Goal: Task Accomplishment & Management: Manage account settings

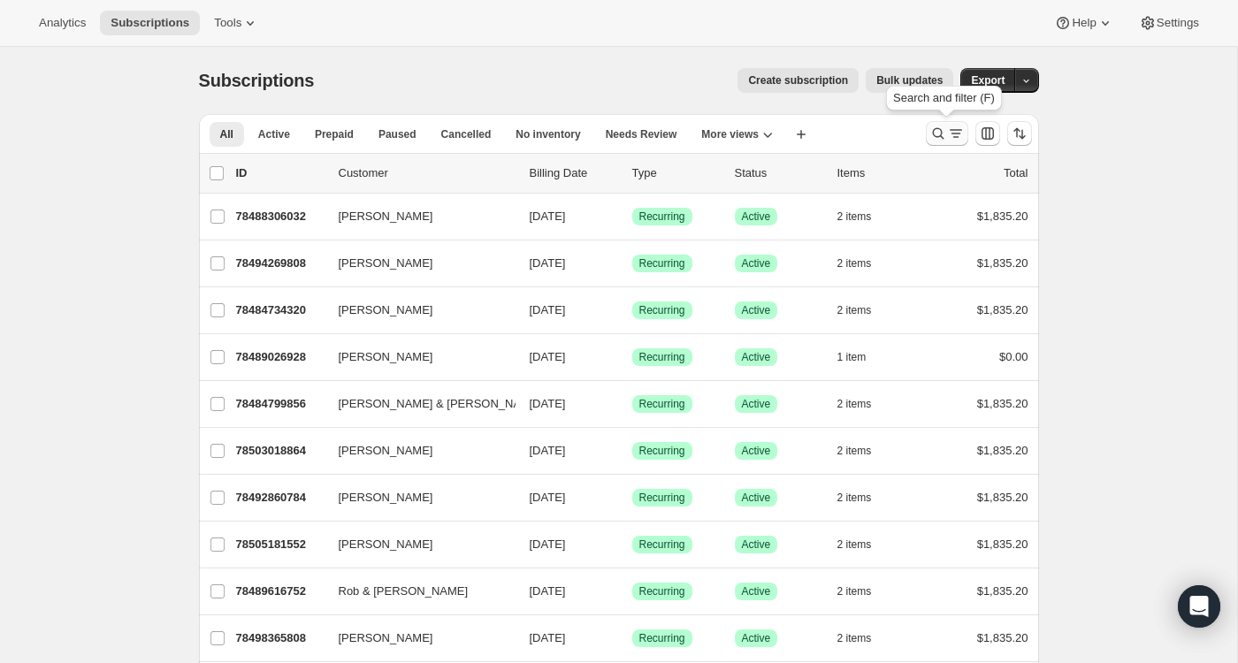
click at [936, 133] on icon "Search and filter results" at bounding box center [939, 134] width 18 height 18
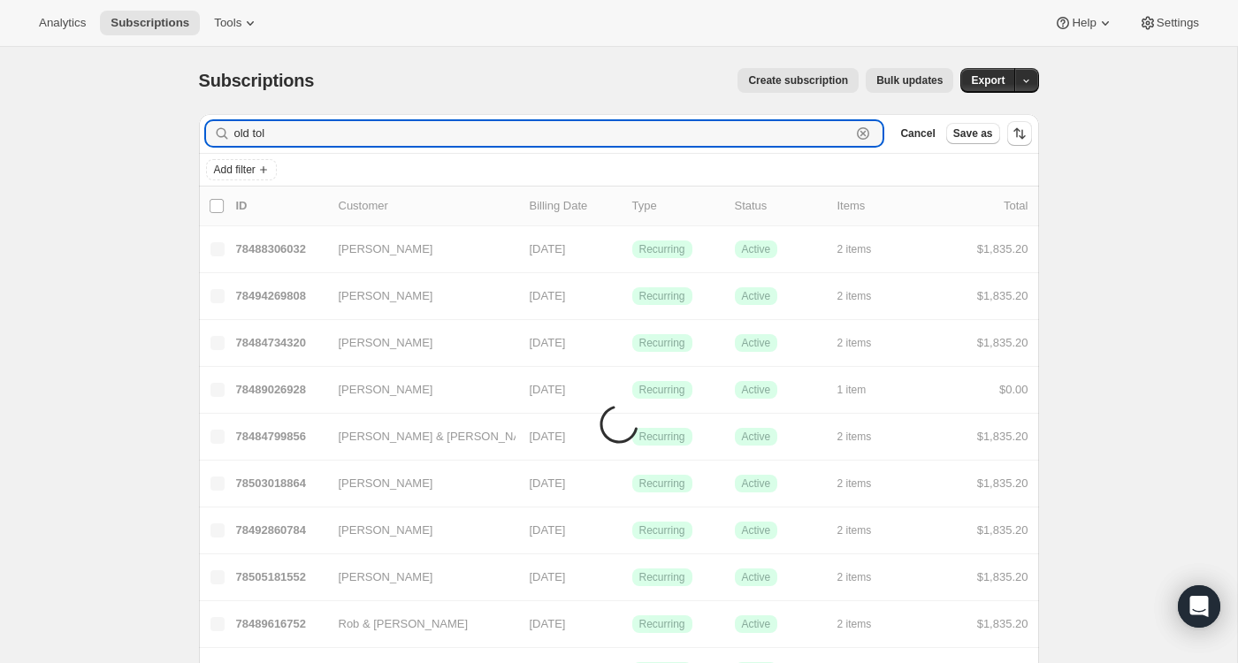
type input "old toll"
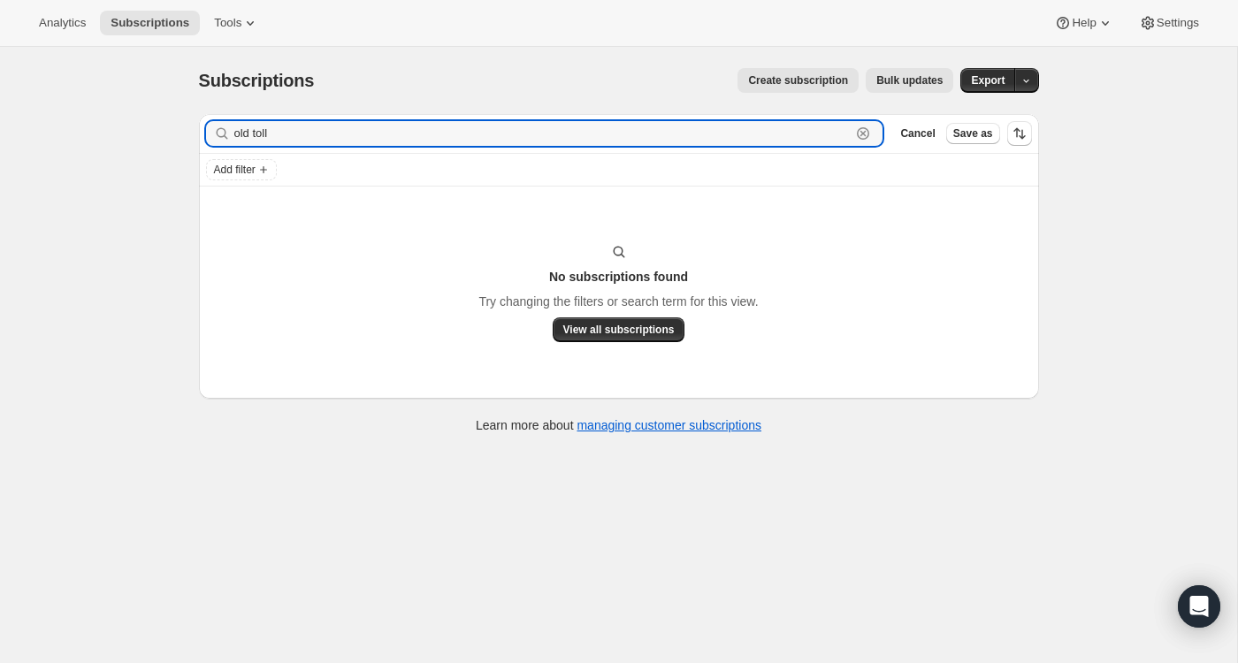
drag, startPoint x: 289, startPoint y: 135, endPoint x: 157, endPoint y: 127, distance: 132.0
click at [157, 127] on div "Subscriptions. This page is ready Subscriptions Create subscription Bulk update…" at bounding box center [618, 378] width 1237 height 663
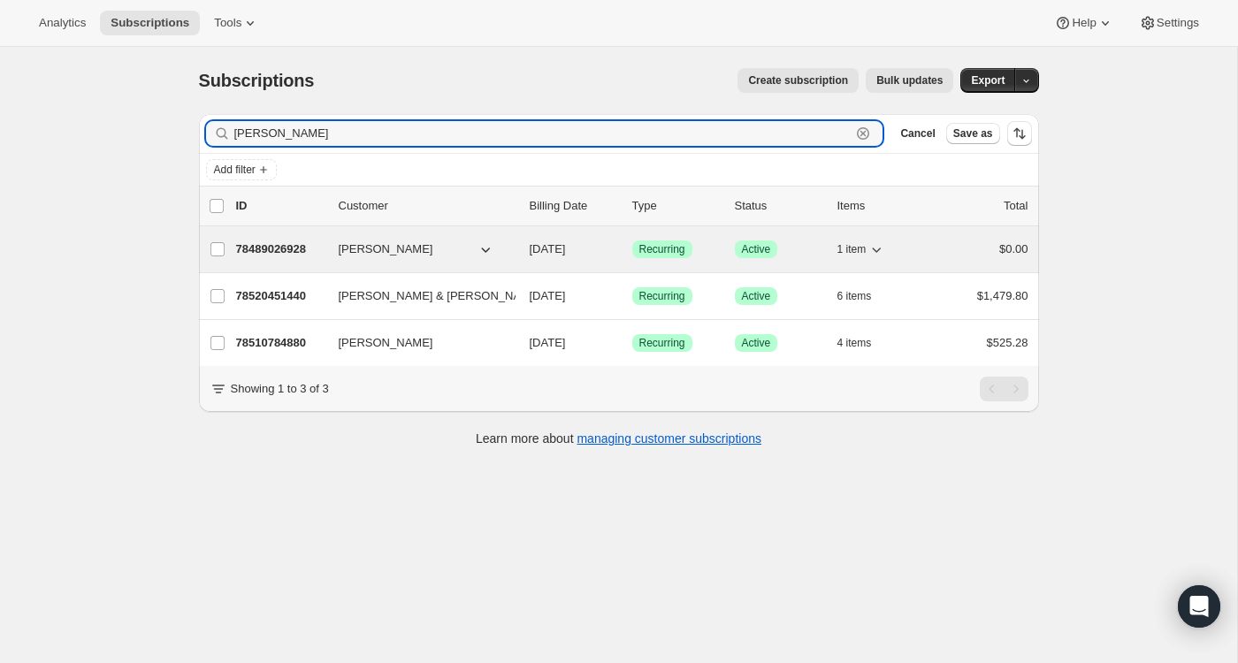
type input "[PERSON_NAME]"
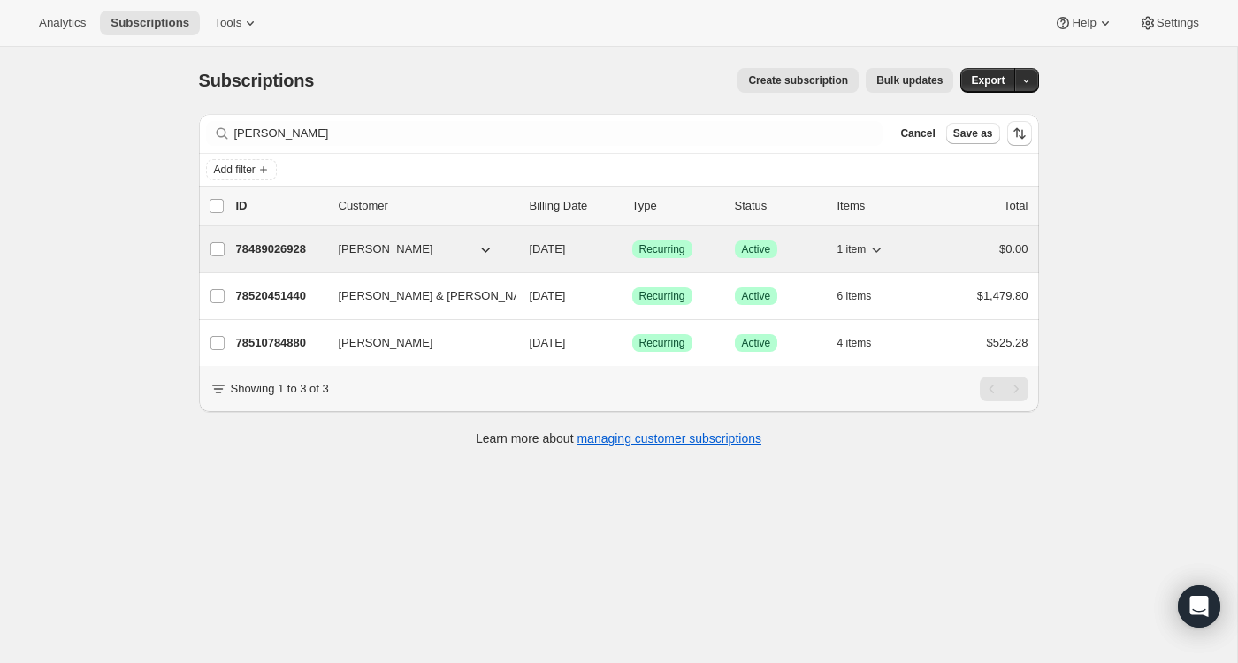
click at [279, 247] on p "78489026928" at bounding box center [280, 250] width 88 height 18
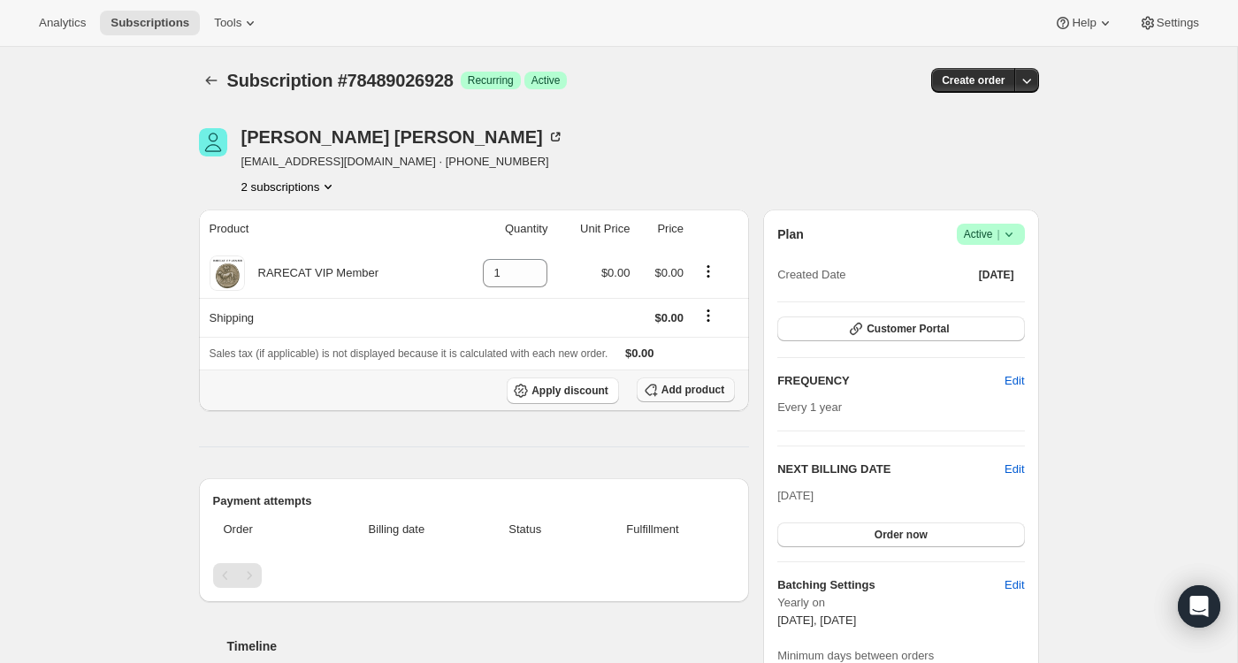
click at [682, 389] on span "Add product" at bounding box center [693, 390] width 63 height 14
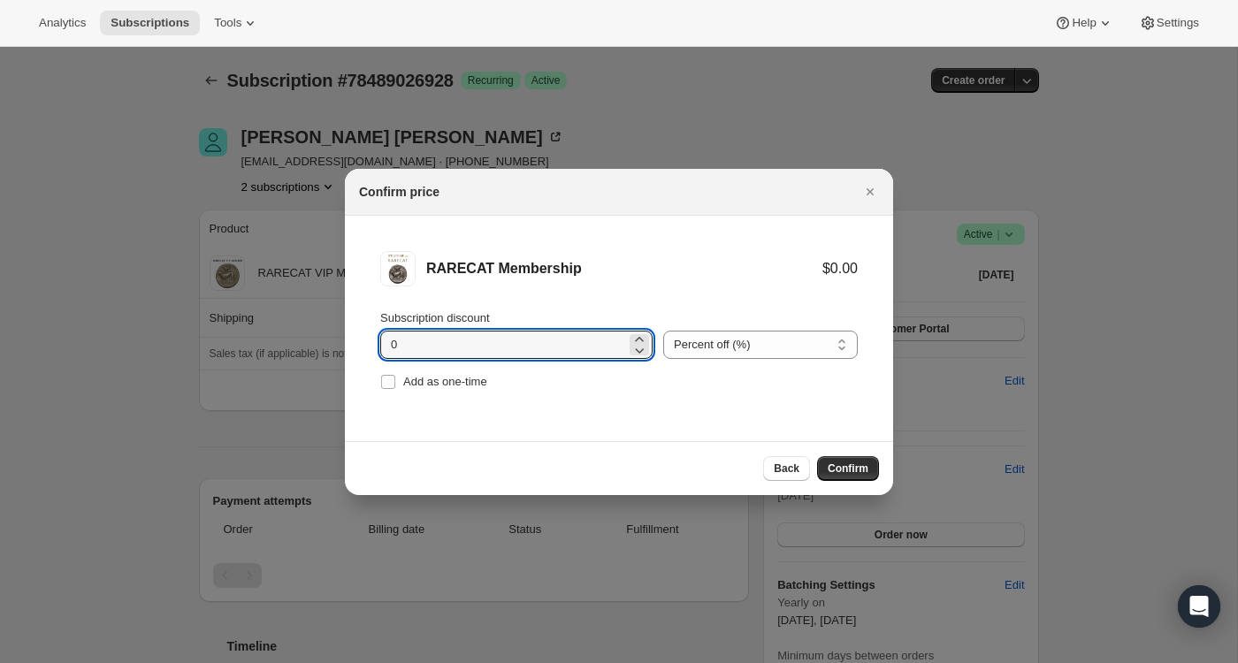
drag, startPoint x: 402, startPoint y: 349, endPoint x: 328, endPoint y: 342, distance: 73.7
type input "20"
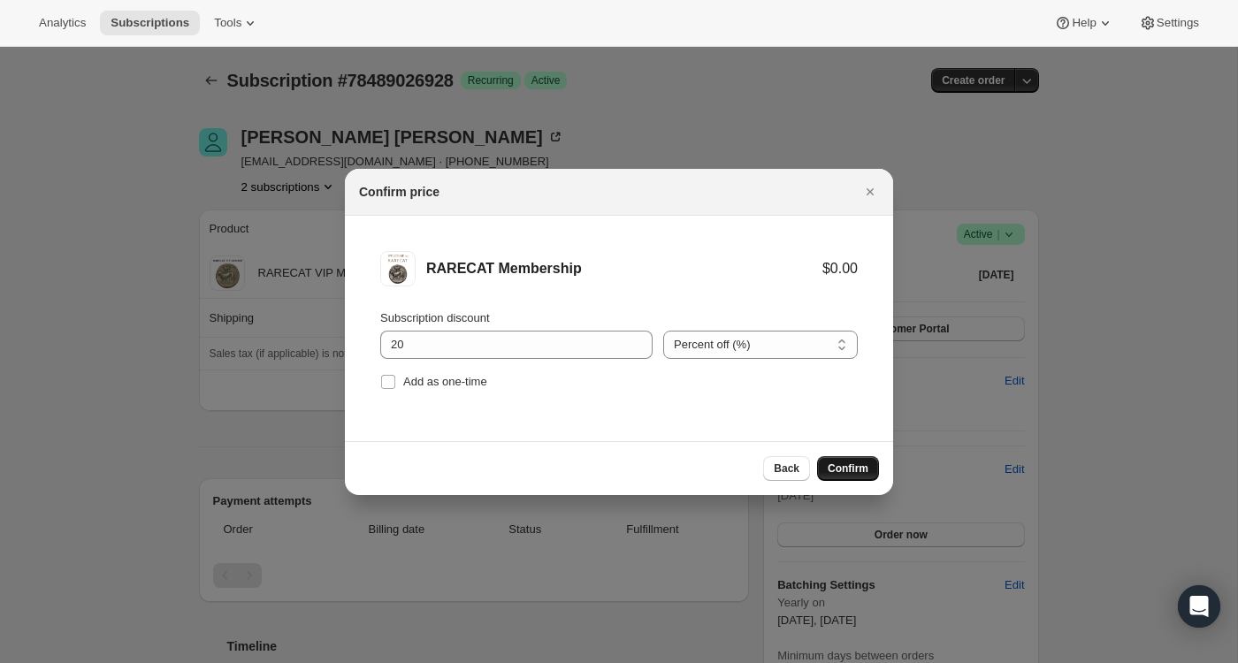
click at [850, 471] on span "Confirm" at bounding box center [848, 469] width 41 height 14
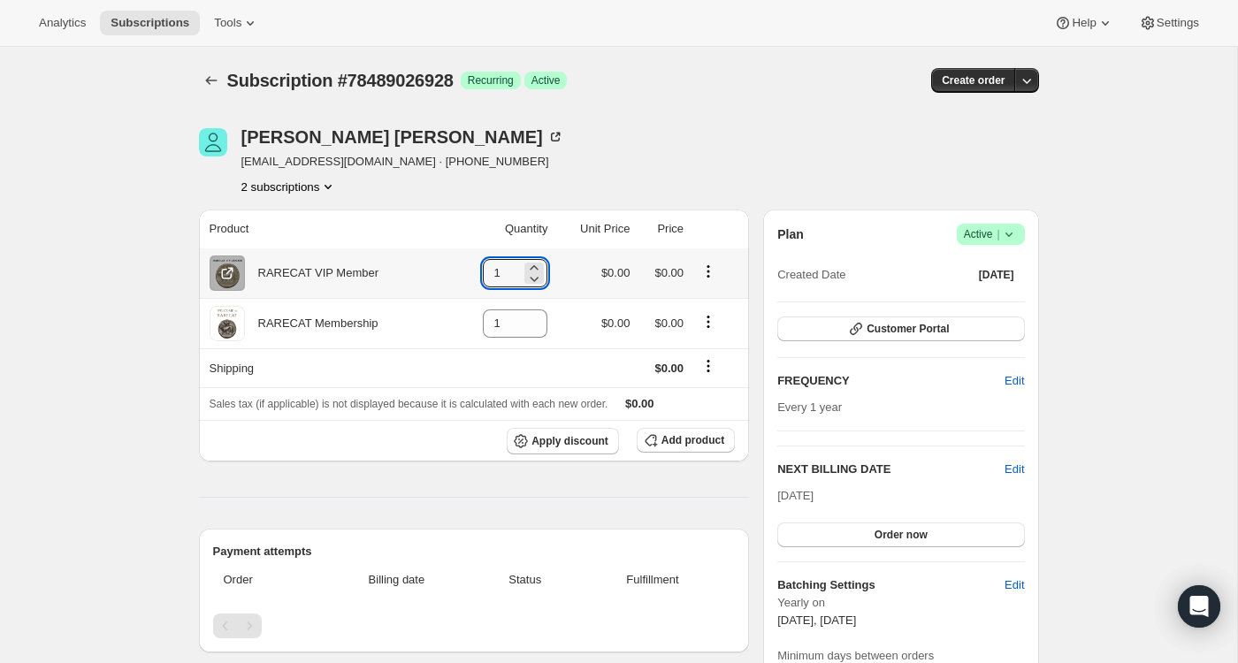
drag, startPoint x: 497, startPoint y: 272, endPoint x: 444, endPoint y: 272, distance: 53.1
click at [444, 272] on tr "RARECAT VIP Member 1 $0.00 $0.00" at bounding box center [474, 274] width 551 height 50
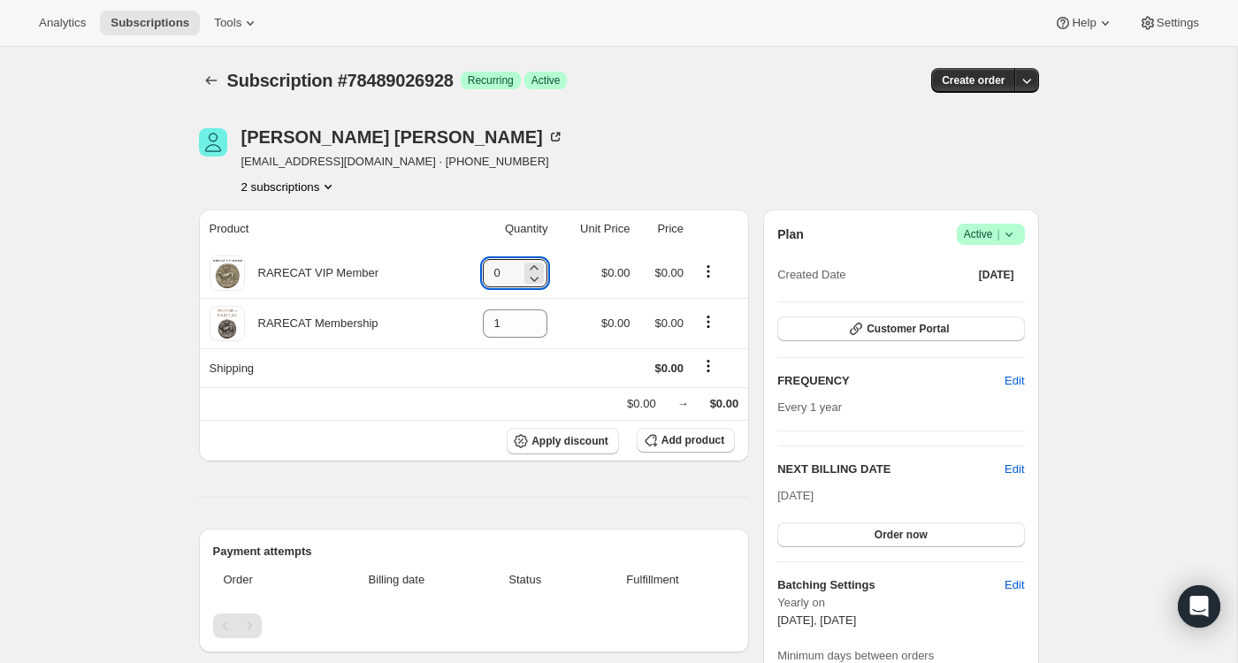
type input "0"
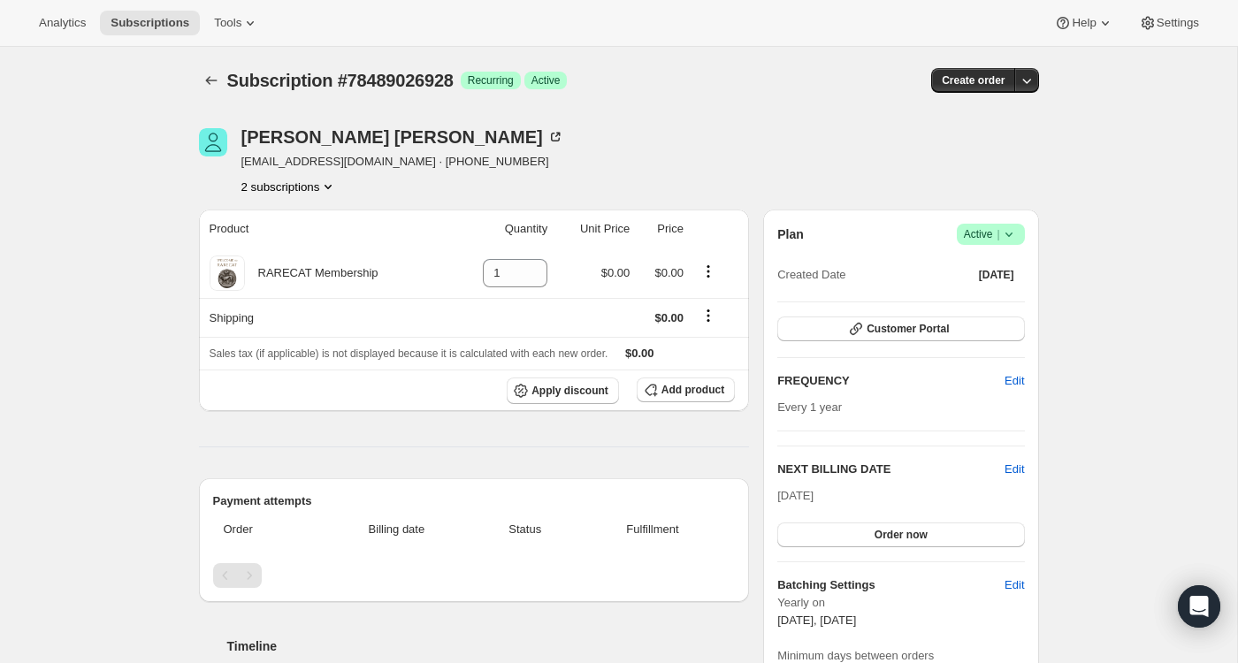
click at [332, 185] on icon "Product actions" at bounding box center [328, 187] width 7 height 4
click at [303, 251] on span "78510784880" at bounding box center [286, 250] width 123 height 18
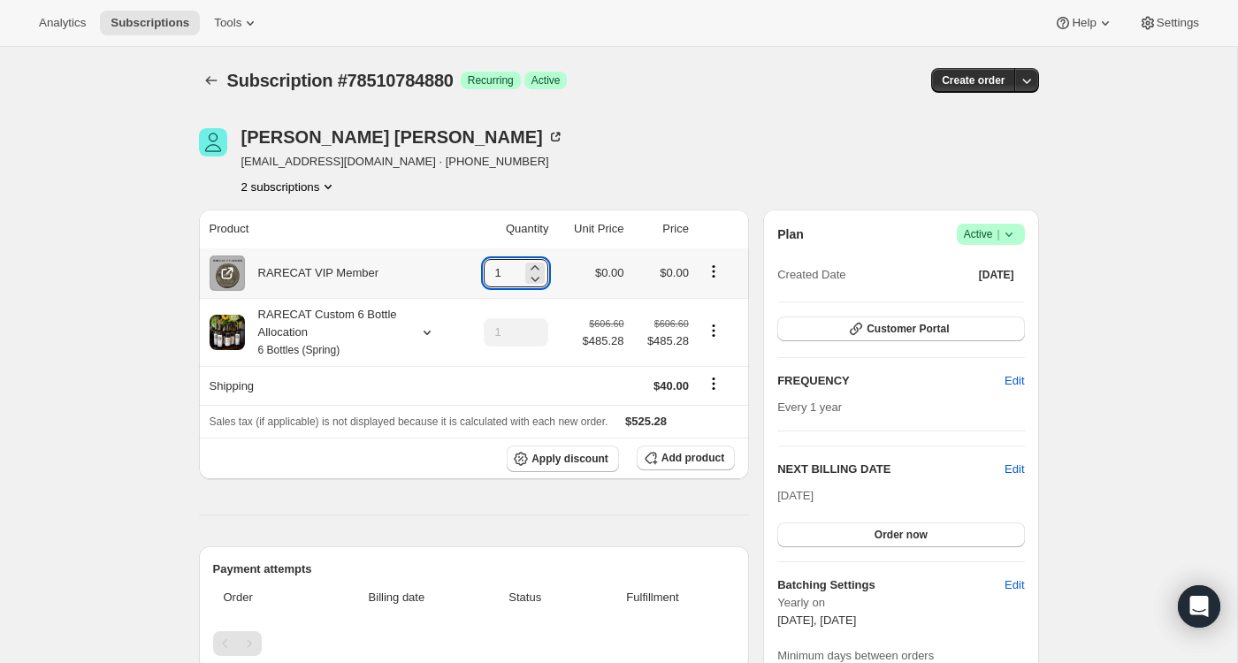
drag, startPoint x: 507, startPoint y: 269, endPoint x: 450, endPoint y: 269, distance: 56.6
click at [450, 269] on tr "RARECAT VIP Member 1 $0.00 $0.00" at bounding box center [474, 274] width 551 height 50
type input "0"
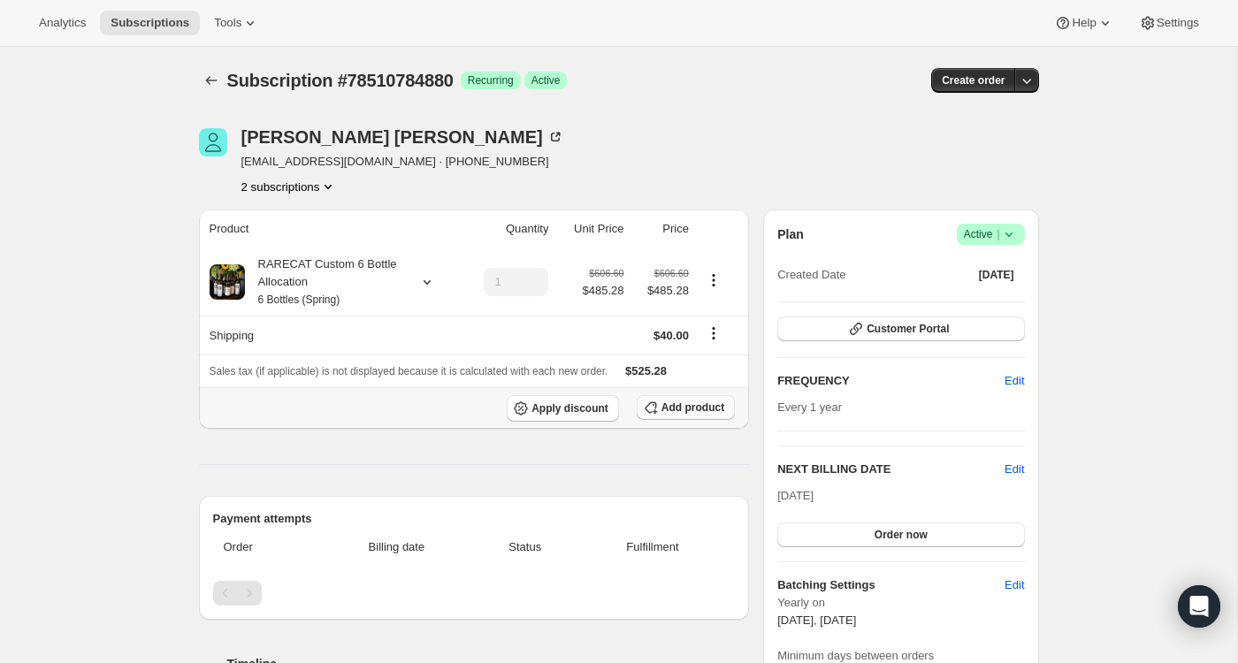
click at [672, 401] on span "Add product" at bounding box center [693, 408] width 63 height 14
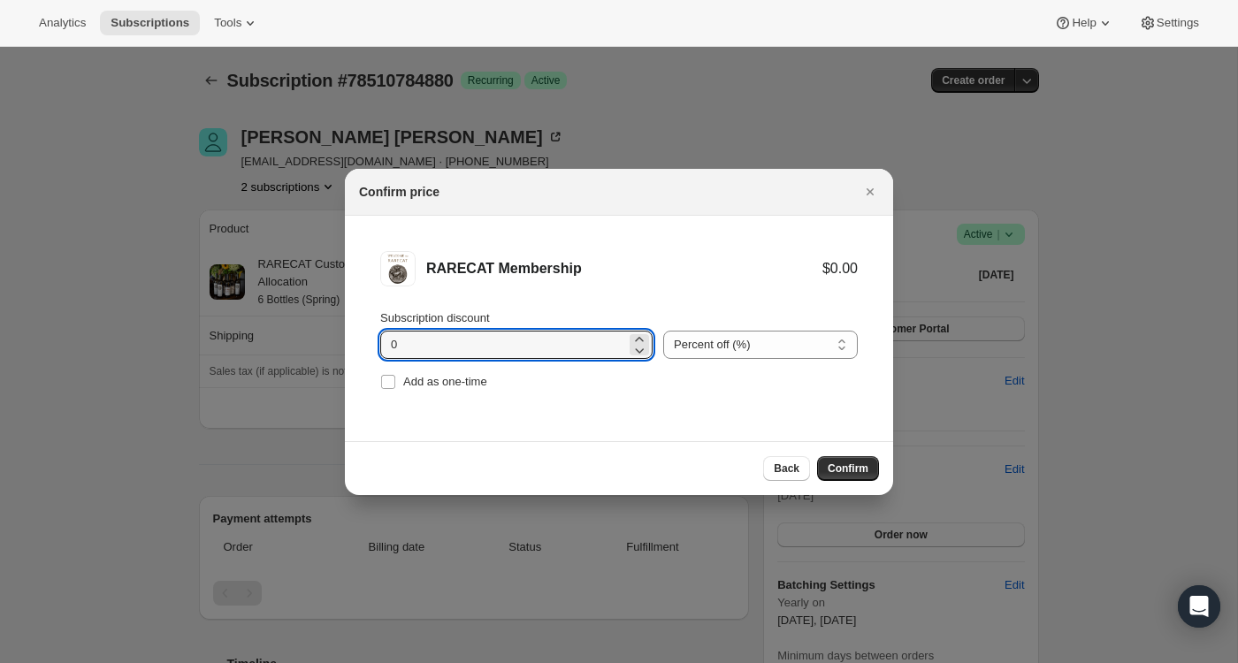
drag, startPoint x: 427, startPoint y: 339, endPoint x: 337, endPoint y: 336, distance: 90.3
type input "20"
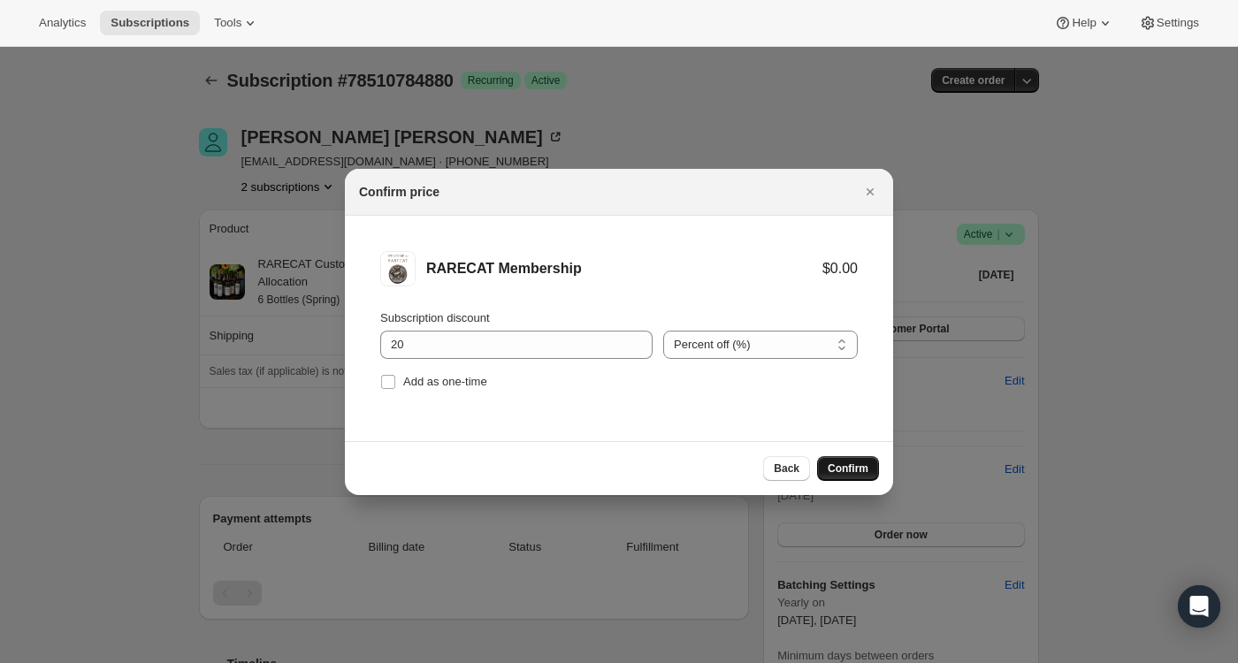
click at [854, 464] on span "Confirm" at bounding box center [848, 469] width 41 height 14
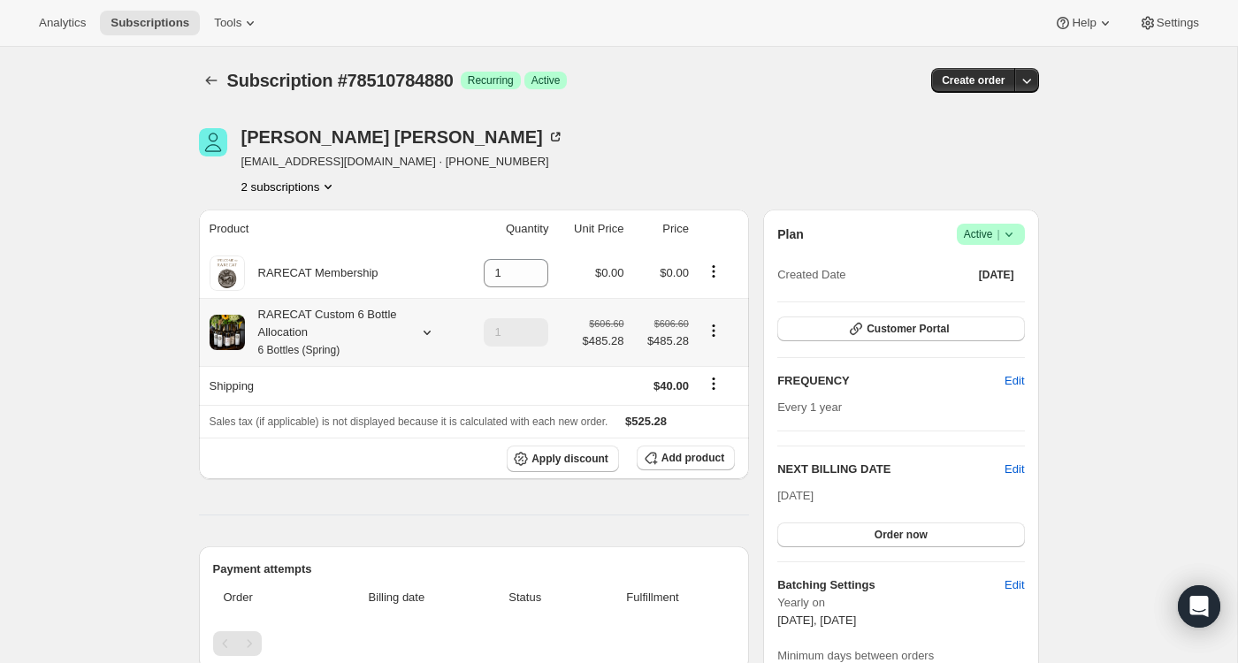
click at [431, 333] on icon at bounding box center [427, 333] width 18 height 18
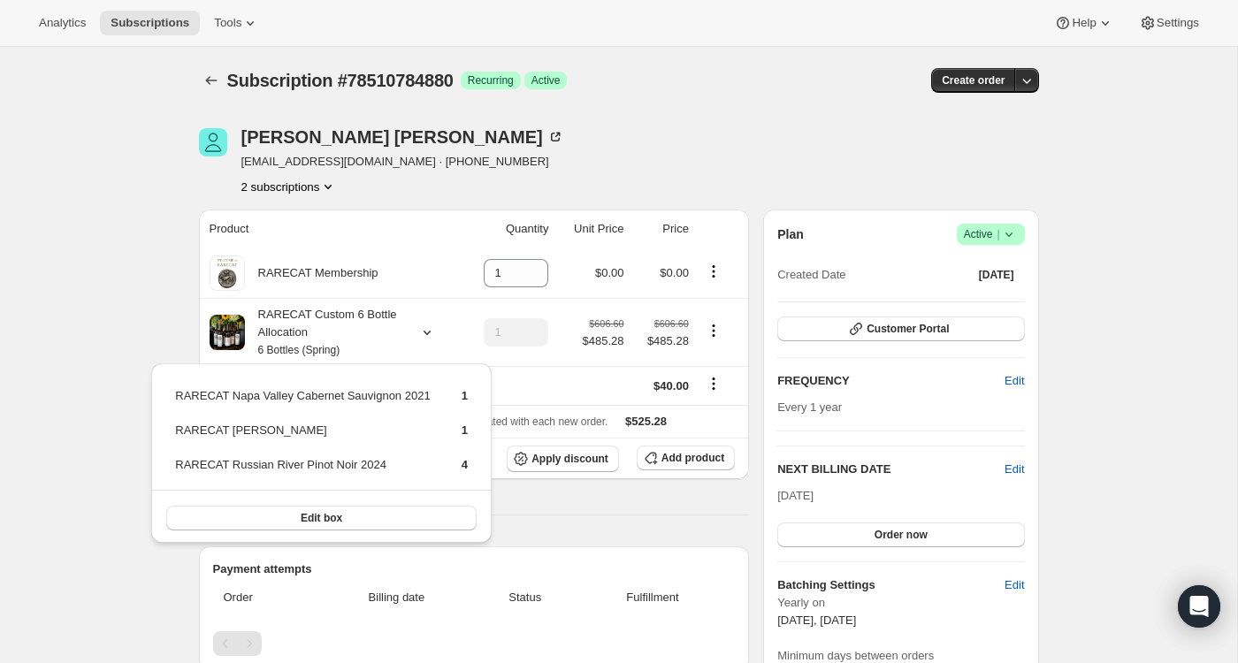
click at [612, 138] on div "[PERSON_NAME] [EMAIL_ADDRESS][DOMAIN_NAME] · [PHONE_NUMBER] 2 subscriptions" at bounding box center [493, 161] width 588 height 67
